Goal: Task Accomplishment & Management: Use online tool/utility

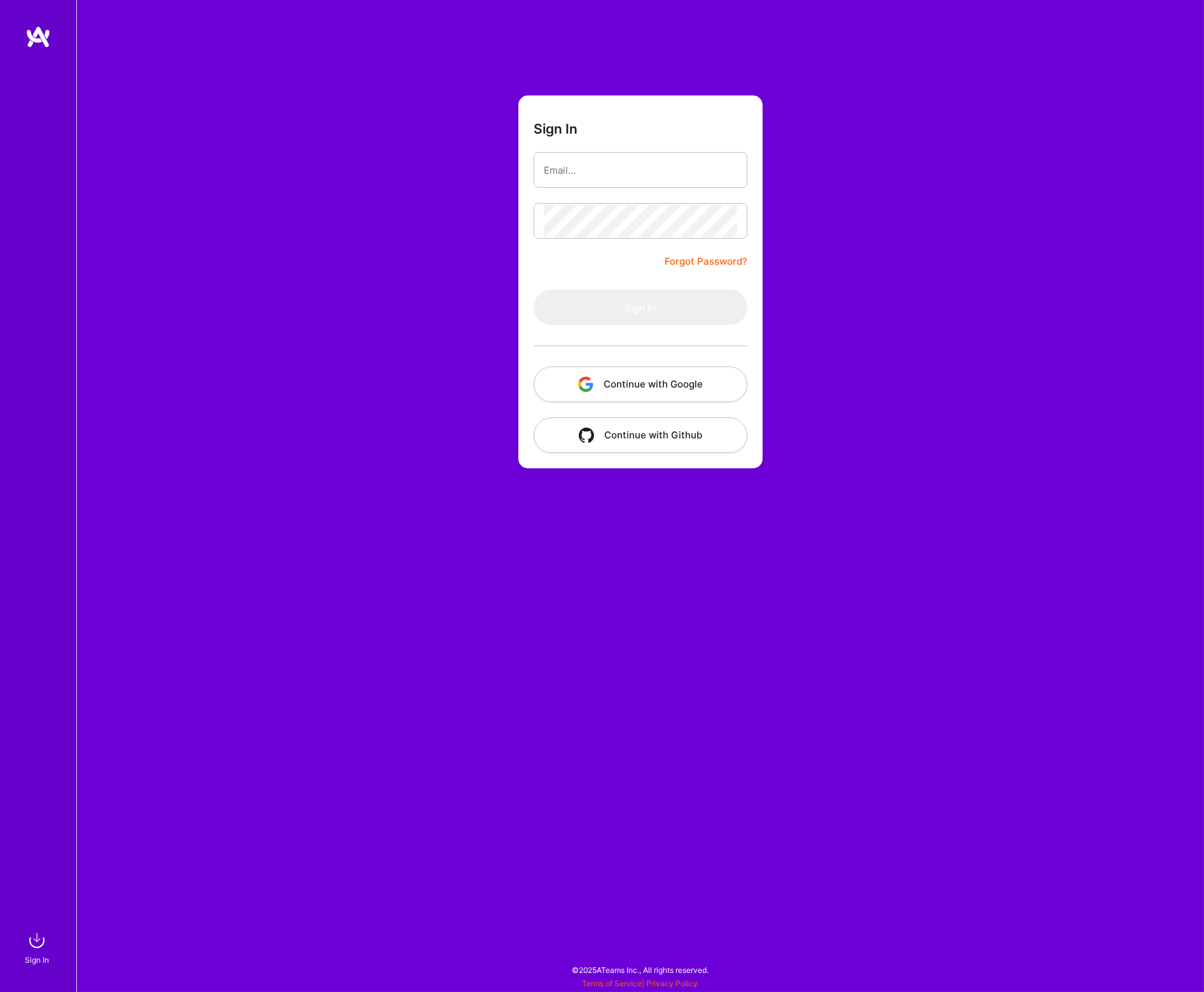
click at [632, 389] on button "Continue with Google" at bounding box center [640, 384] width 214 height 36
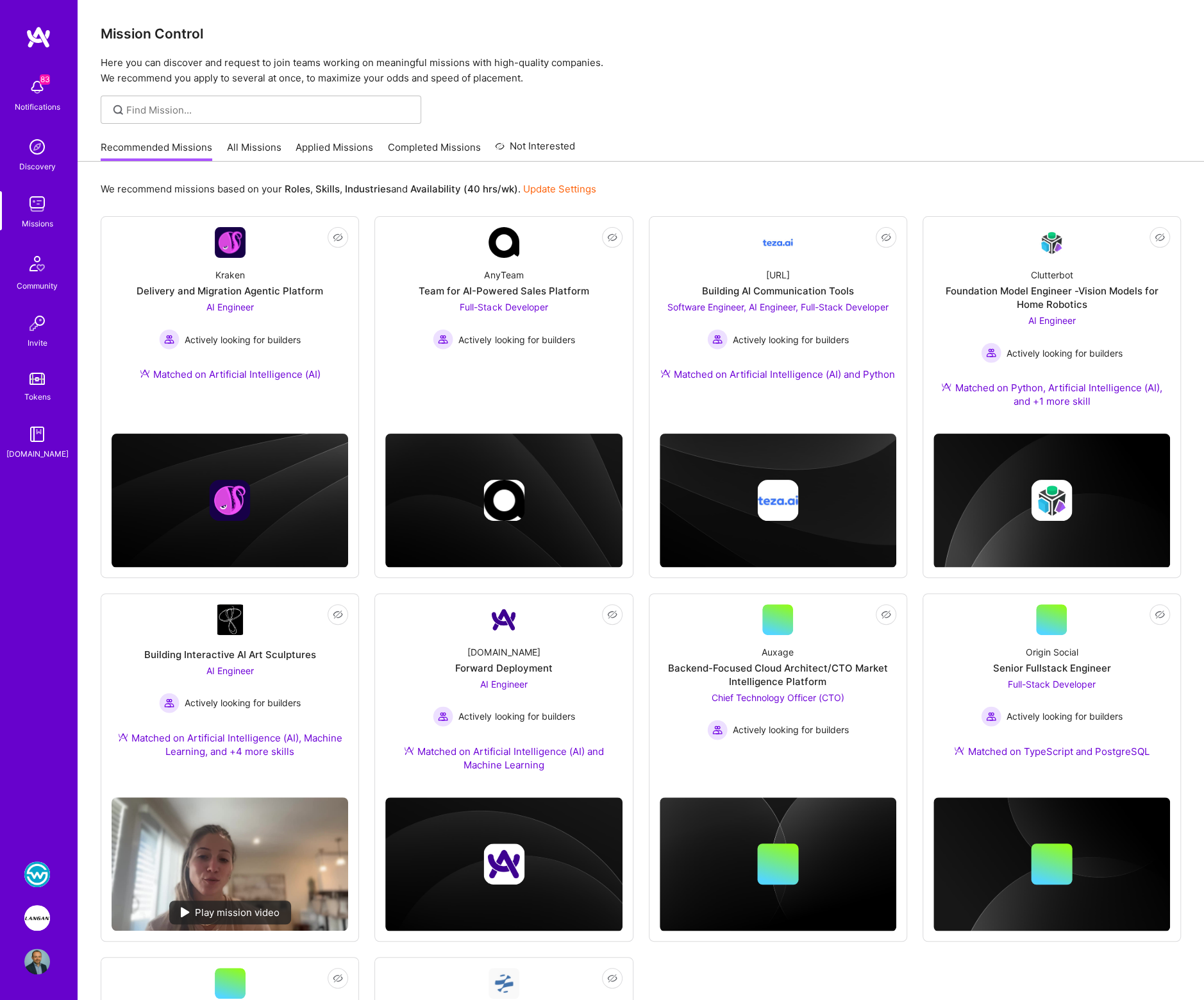
click at [42, 916] on img at bounding box center [37, 917] width 26 height 26
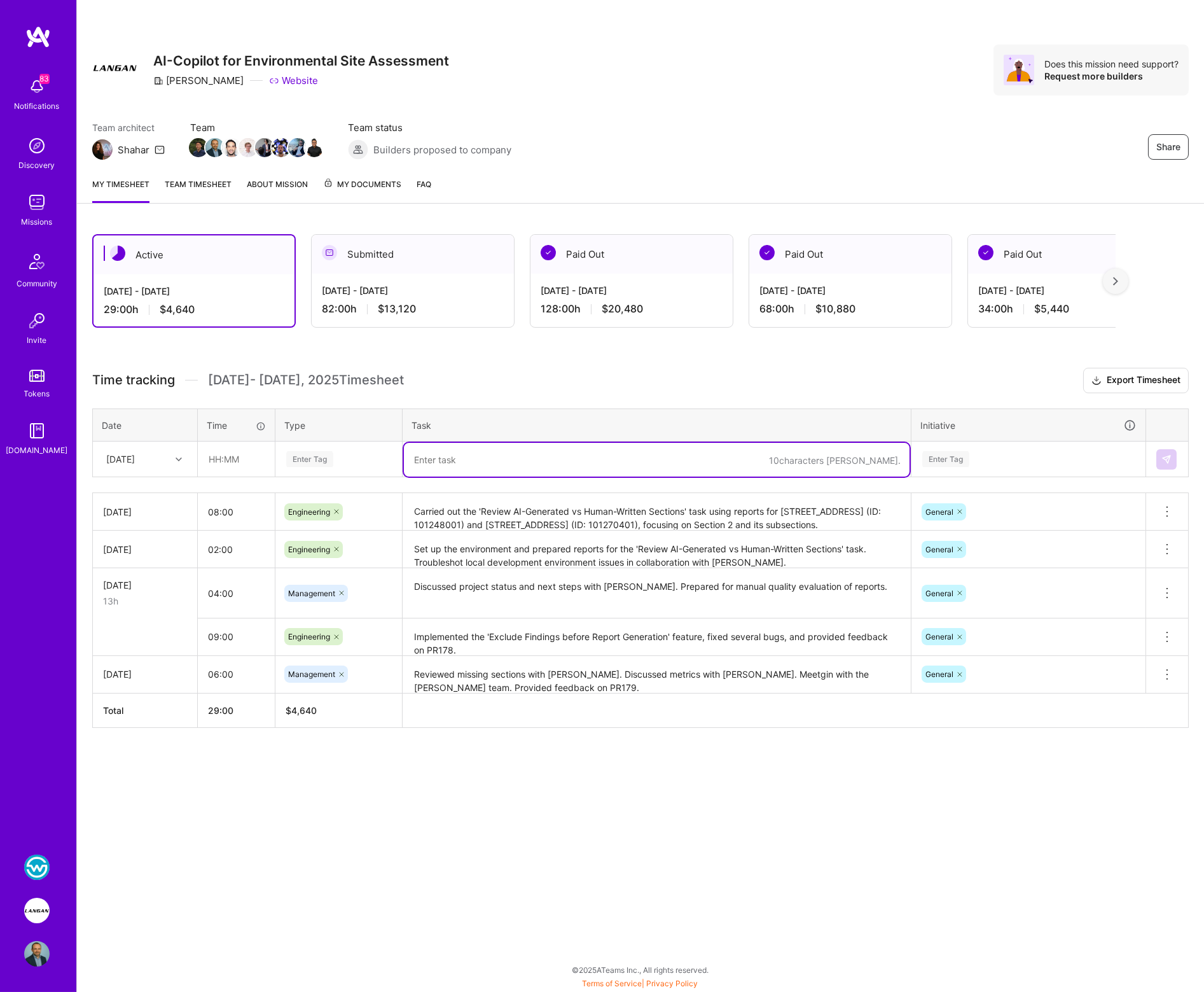
click at [590, 455] on textarea at bounding box center [657, 459] width 506 height 34
paste textarea "Troubleshot issues in the DEV environment and participated in sync discussions …"
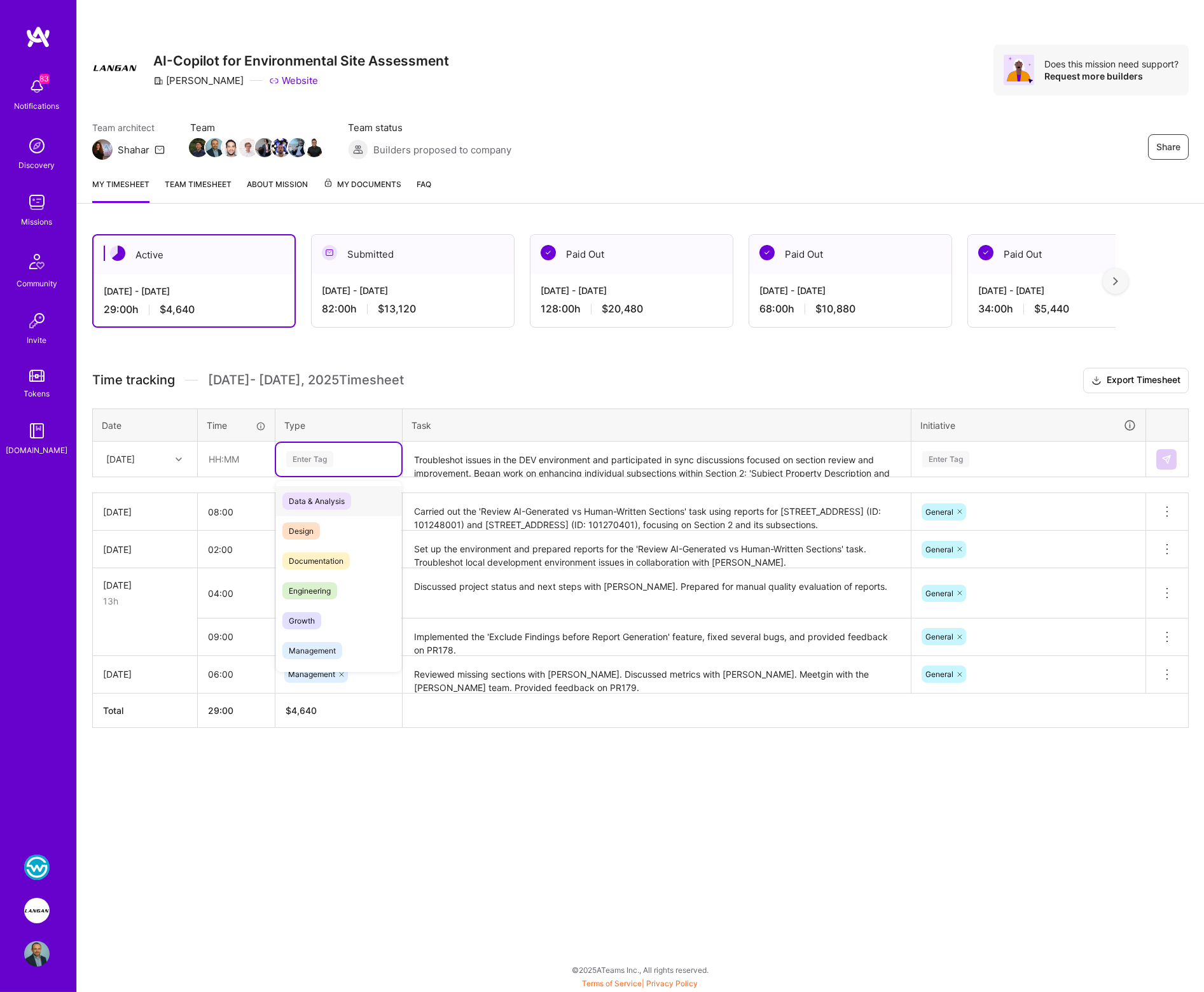
click at [329, 456] on div "Enter Tag" at bounding box center [310, 458] width 47 height 20
click at [315, 582] on span "Engineering" at bounding box center [309, 590] width 55 height 17
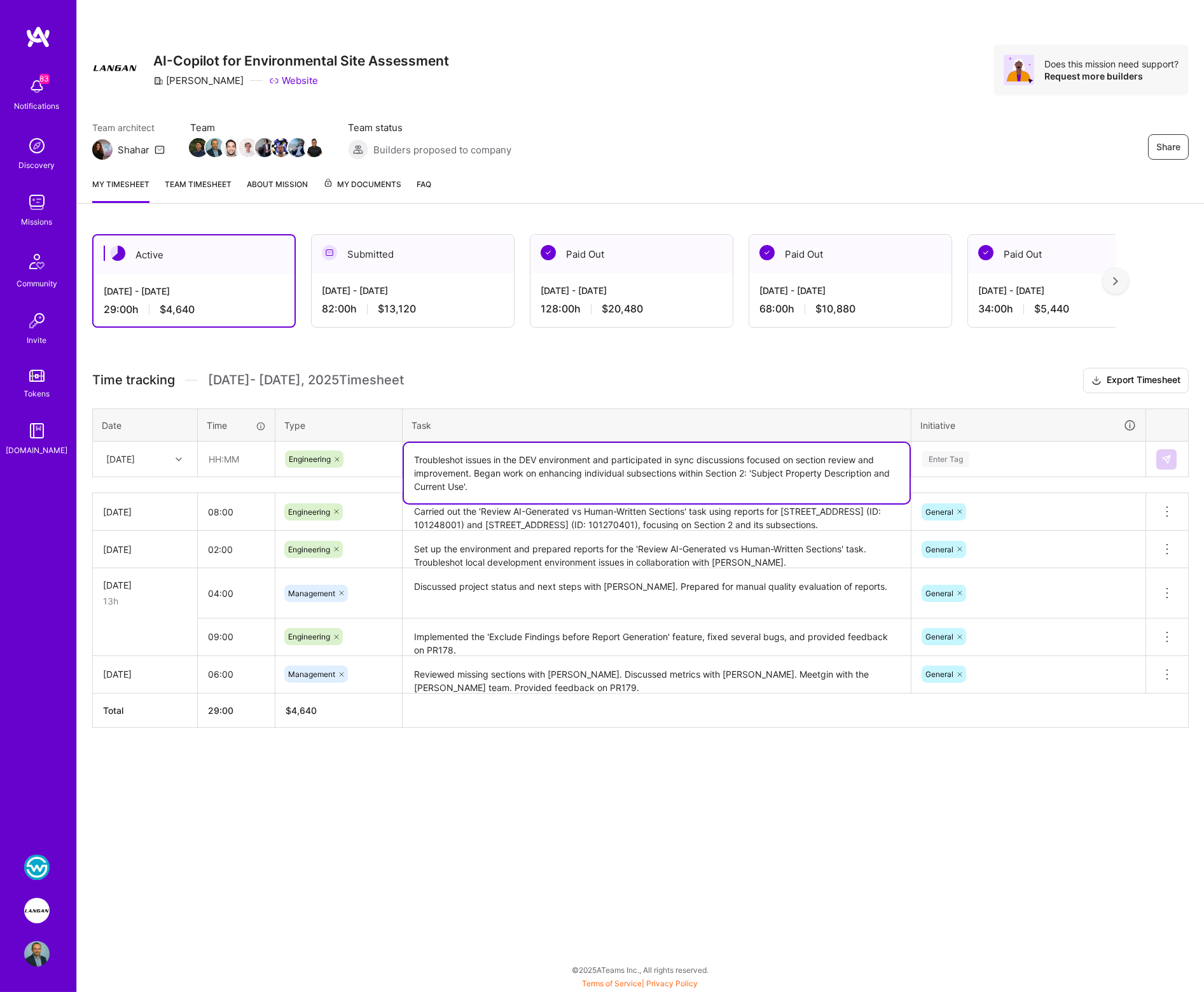
click at [519, 463] on textarea "Troubleshot issues in the DEV environment and participated in sync discussions …" at bounding box center [657, 472] width 506 height 60
click at [652, 458] on textarea "Troubleshot issues in the DEV environment and participated in sync discussions …" at bounding box center [657, 472] width 506 height 60
type textarea "Troubleshot issues in the DEV environment and sync on section review and improv…"
click at [939, 458] on div "Enter Tag" at bounding box center [946, 458] width 47 height 20
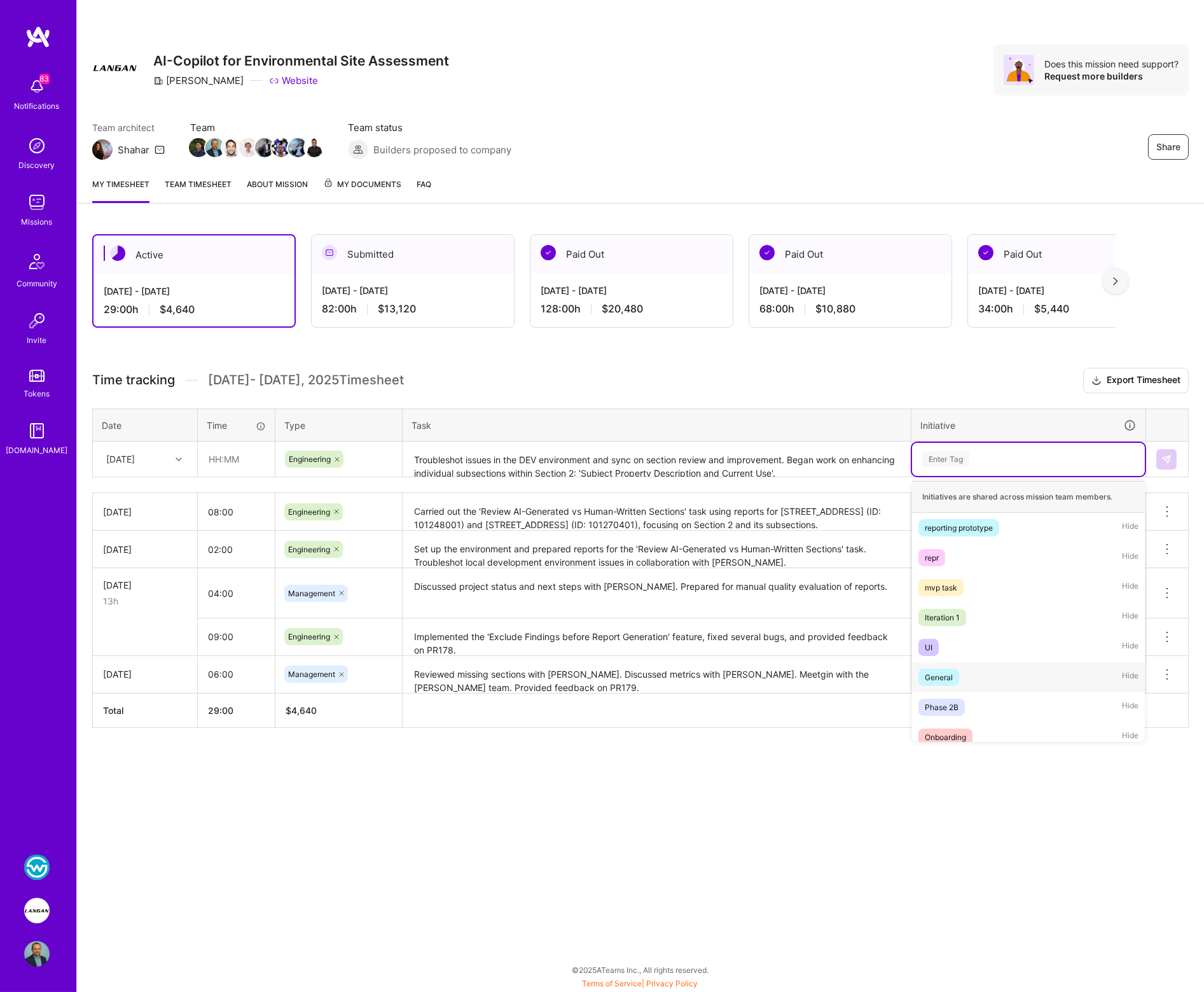
click at [934, 673] on div "General" at bounding box center [939, 677] width 28 height 13
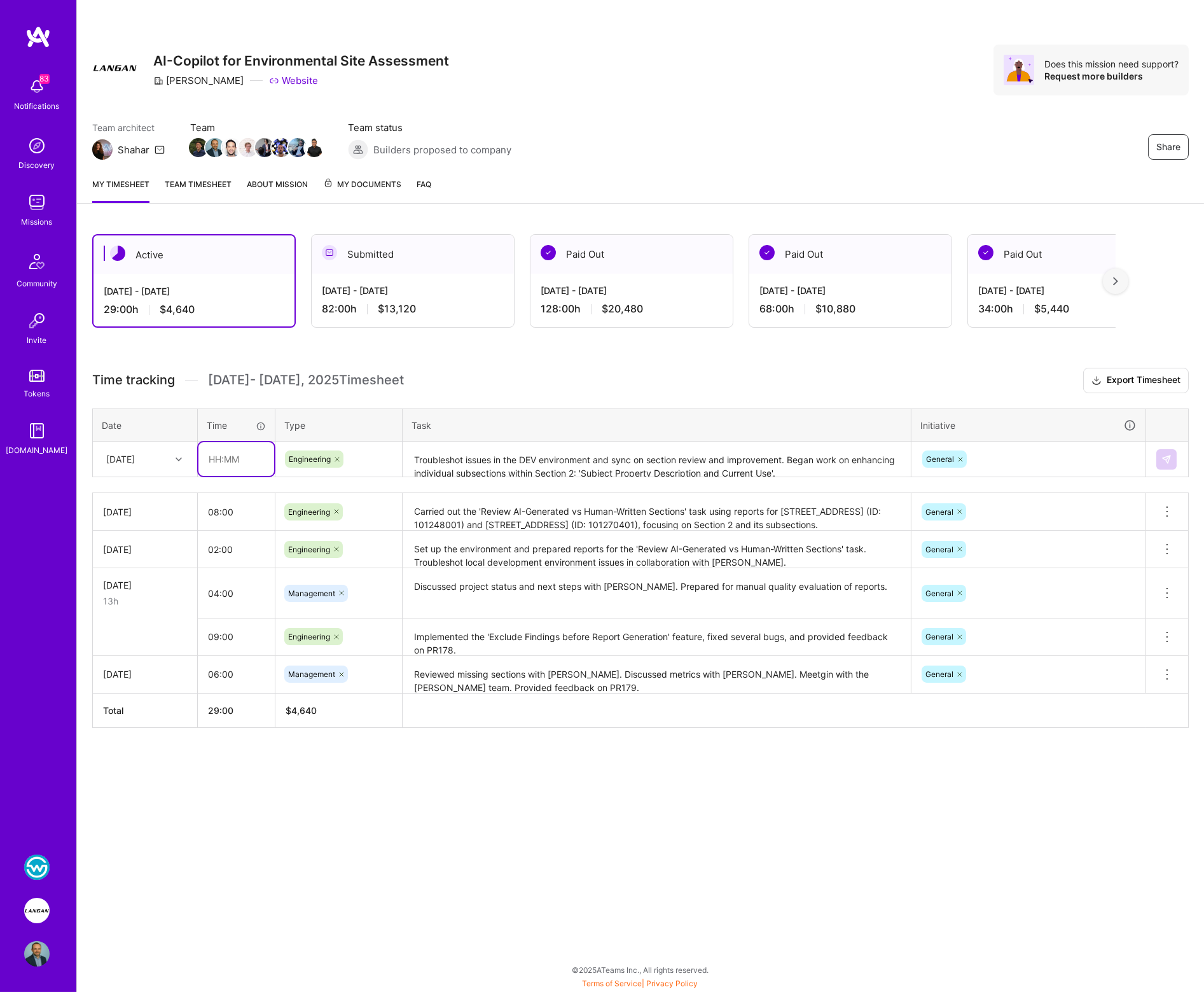
click at [220, 458] on input "text" at bounding box center [236, 458] width 76 height 34
type input "08:00"
click at [1160, 465] on button at bounding box center [1166, 458] width 20 height 20
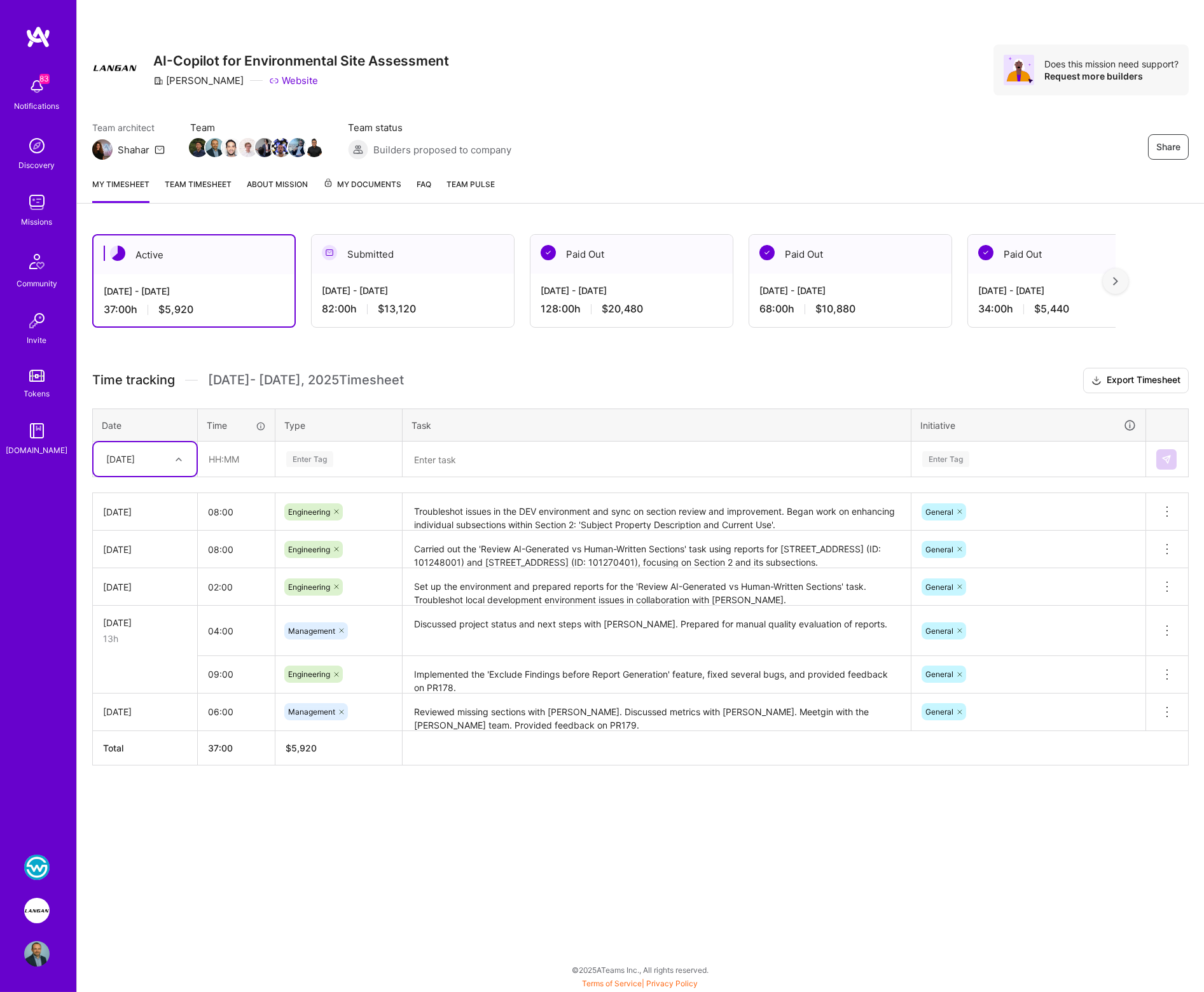
click at [33, 866] on img at bounding box center [37, 866] width 25 height 25
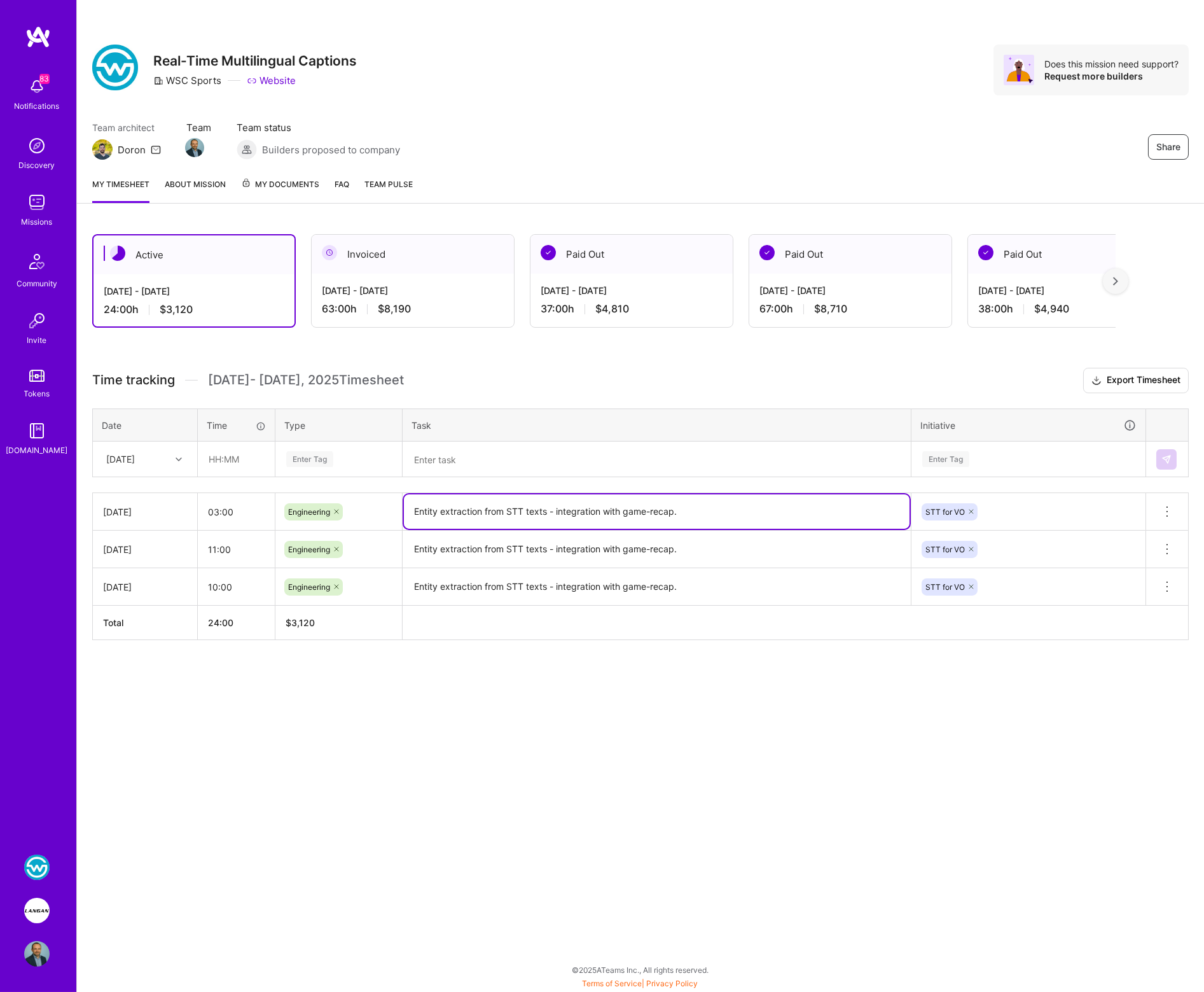
drag, startPoint x: 413, startPoint y: 509, endPoint x: 691, endPoint y: 513, distance: 278.0
click at [691, 513] on textarea "Entity extraction from STT texts - integration with game-recap." at bounding box center [657, 511] width 506 height 34
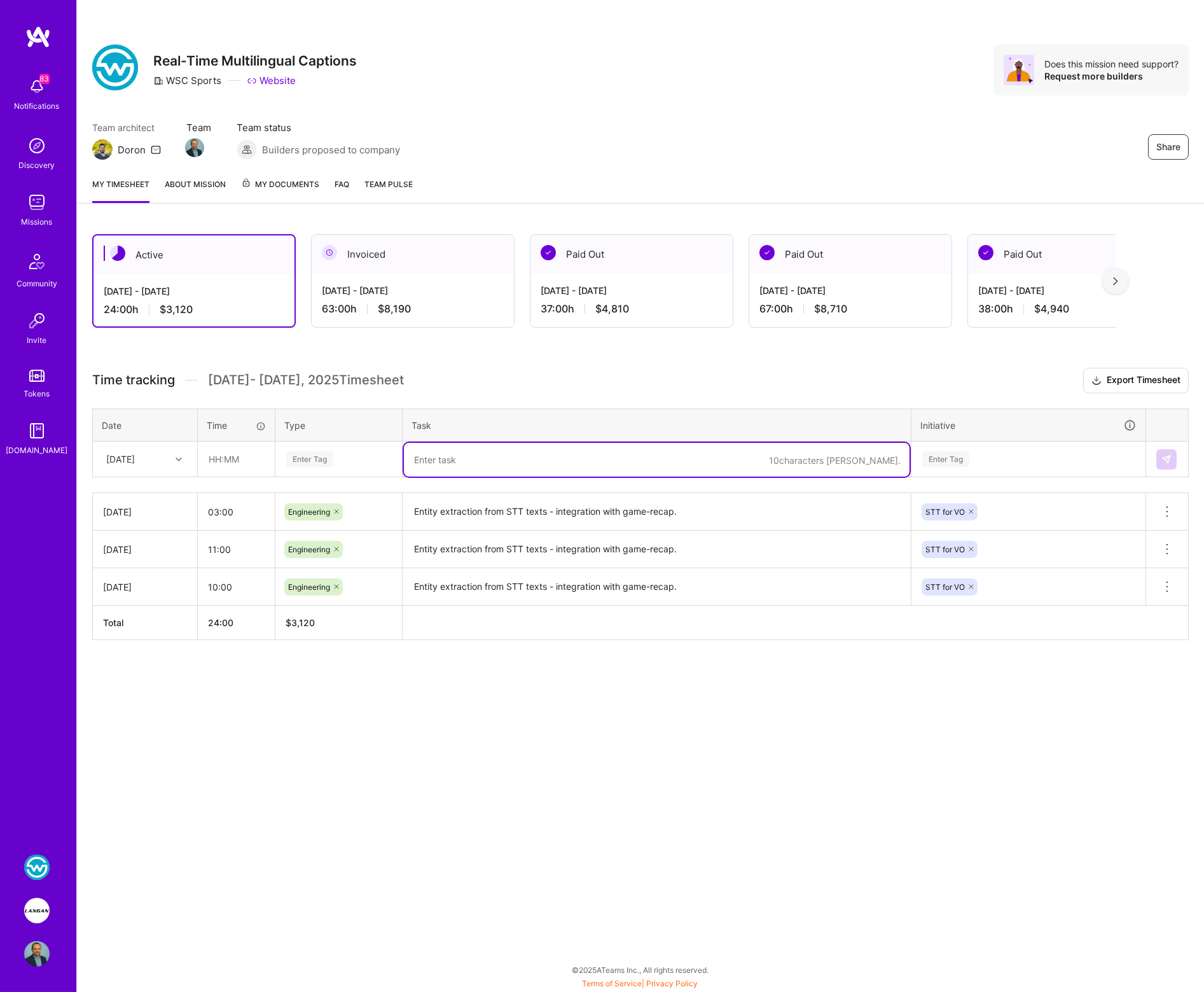
click at [540, 460] on textarea at bounding box center [657, 459] width 506 height 34
paste textarea "Entity extraction from STT texts - integration with game-recap."
type textarea "Entity extraction from STT texts - integration with game-recap."
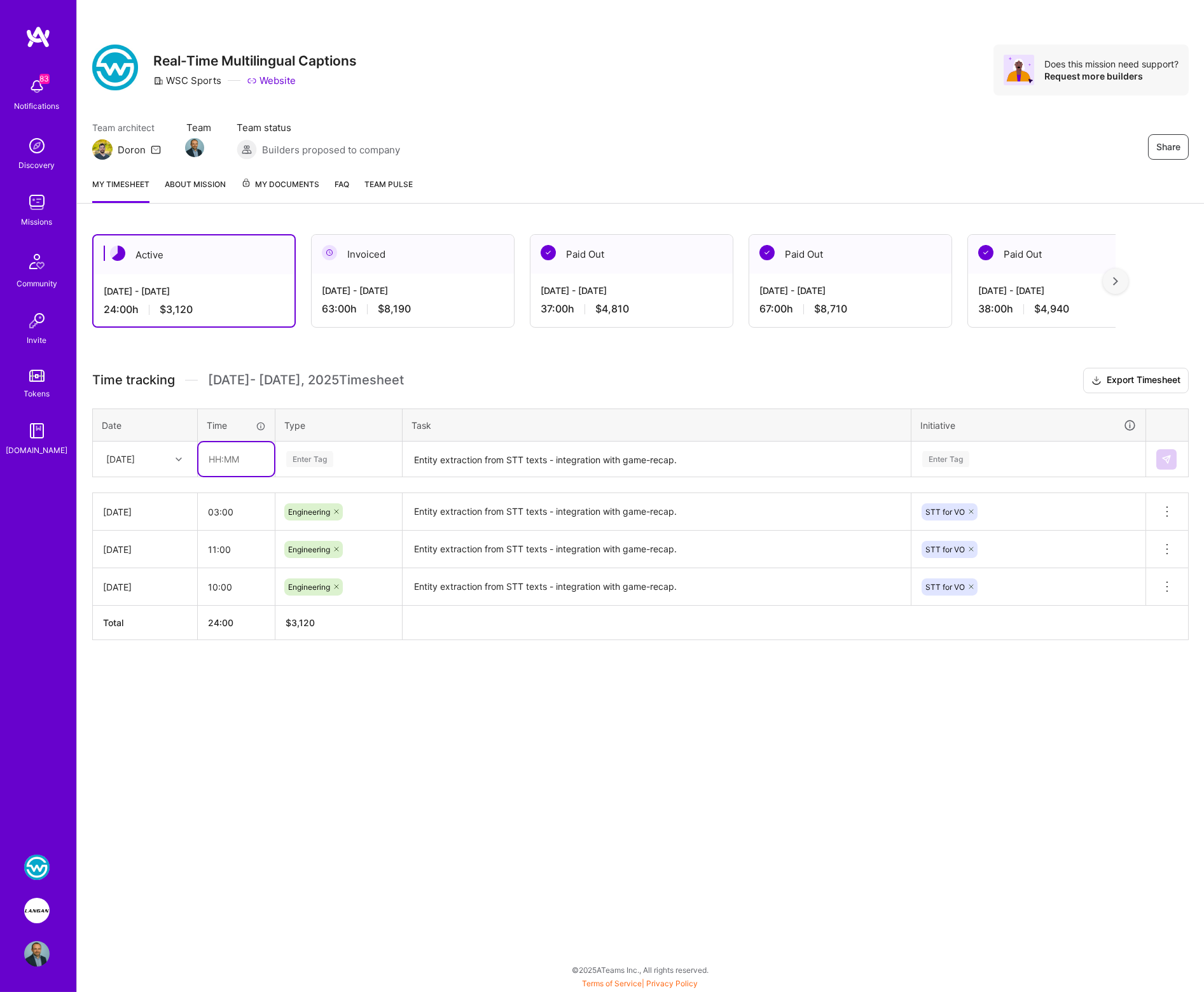
click at [236, 464] on input "text" at bounding box center [236, 458] width 76 height 34
click at [308, 457] on div "Enter Tag" at bounding box center [310, 458] width 47 height 20
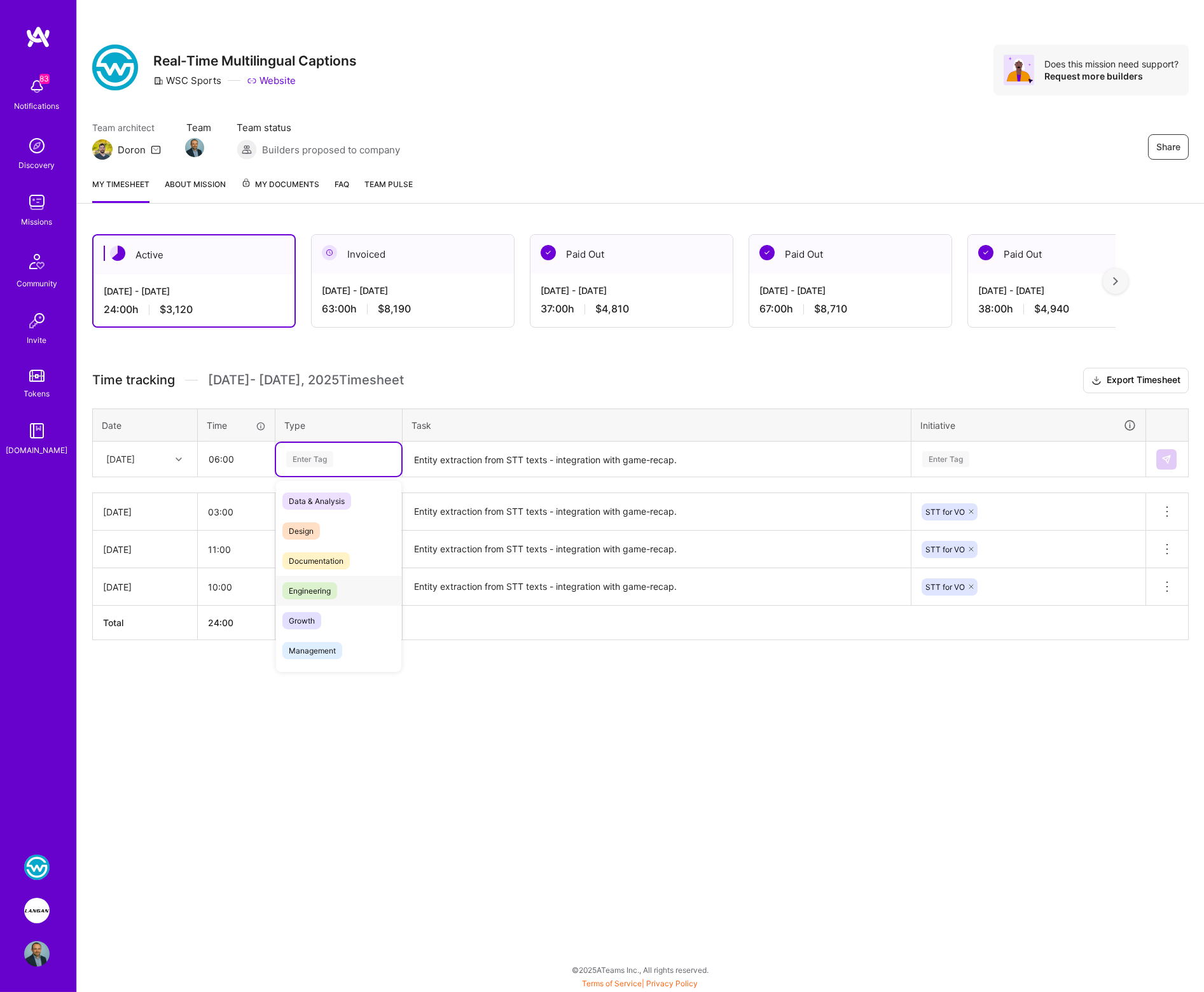
click at [324, 584] on span "Engineering" at bounding box center [309, 590] width 55 height 17
click at [932, 461] on div "Enter Tag" at bounding box center [946, 458] width 47 height 20
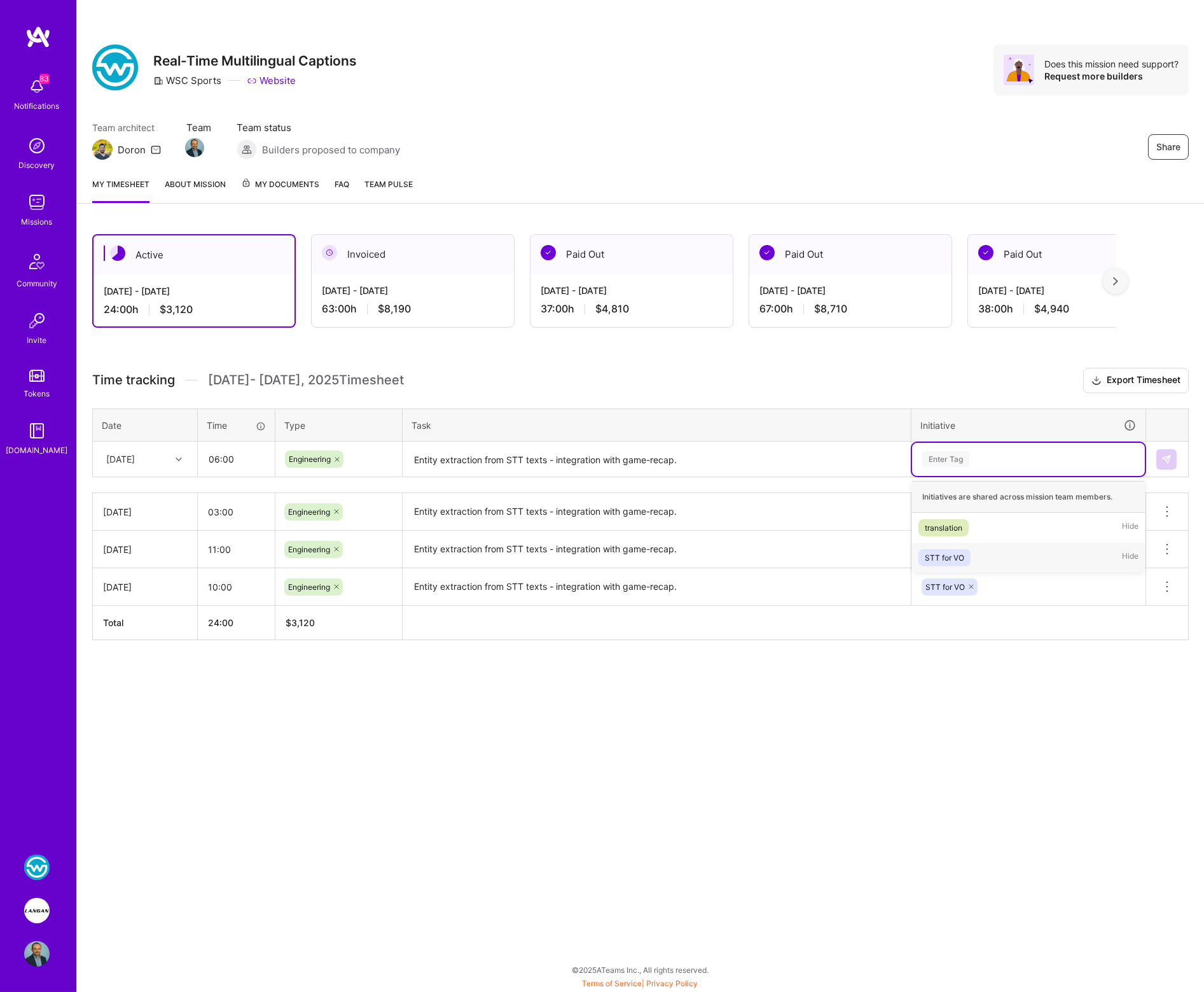
click at [949, 558] on div "STT for VO" at bounding box center [944, 557] width 39 height 13
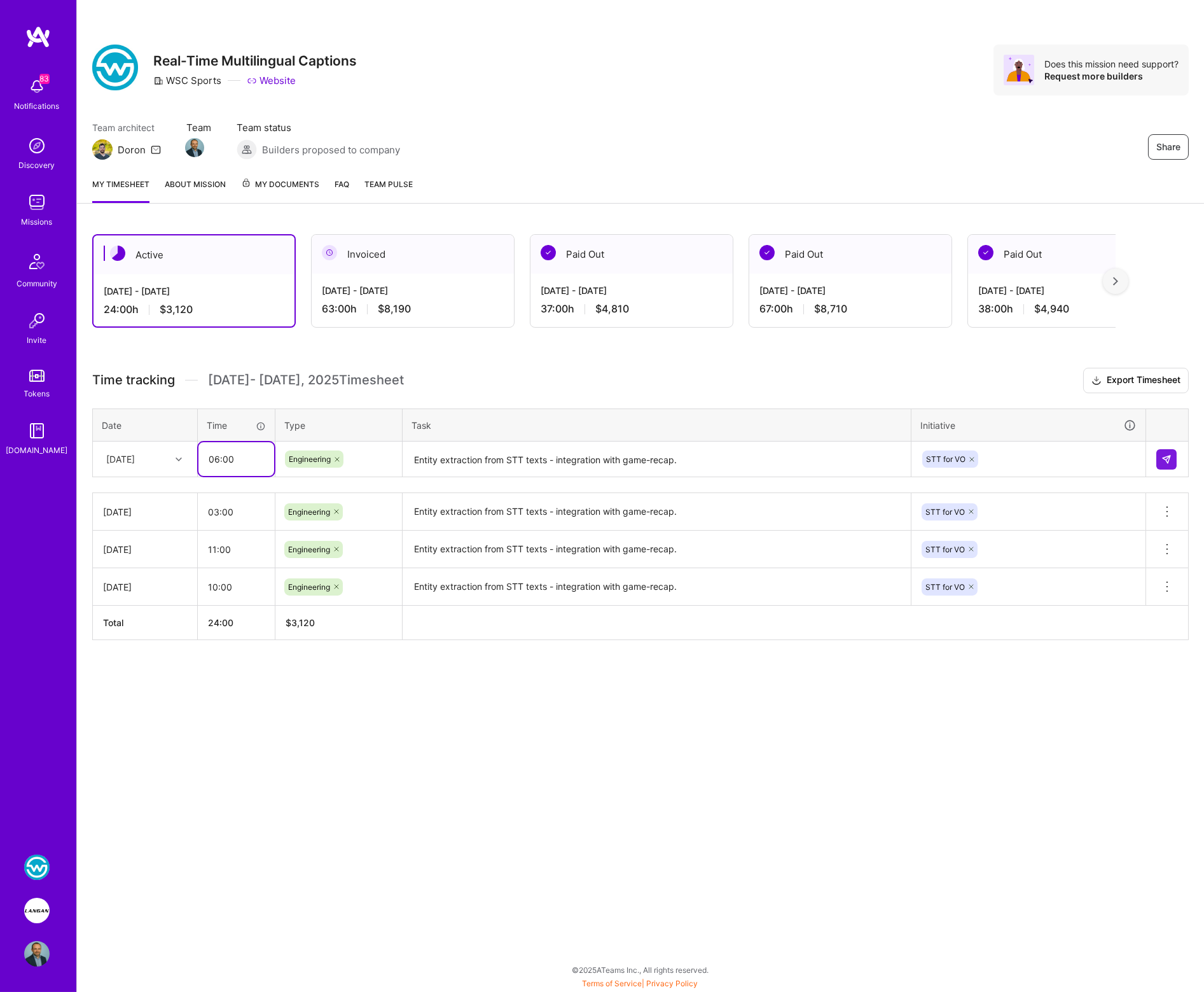
click at [215, 458] on input "06:00" at bounding box center [236, 458] width 76 height 34
type input "04:00"
click at [471, 378] on h3 "Time tracking [DATE] - [DATE] Timesheet Export Timesheet" at bounding box center [641, 380] width 1097 height 25
click at [1167, 449] on button at bounding box center [1166, 458] width 20 height 20
